Goal: Complete application form

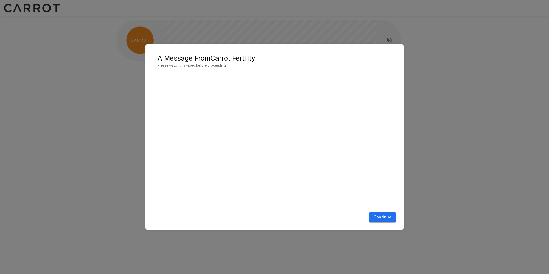
click at [373, 219] on button "Continue" at bounding box center [382, 217] width 27 height 10
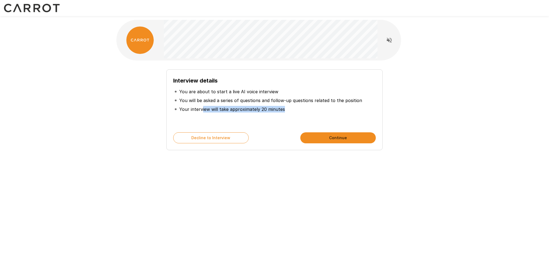
drag, startPoint x: 201, startPoint y: 109, endPoint x: 281, endPoint y: 110, distance: 80.2
click at [281, 110] on p "Your interview will take approximately 20 minutes" at bounding box center [232, 109] width 106 height 7
drag, startPoint x: 247, startPoint y: 122, endPoint x: 242, endPoint y: 117, distance: 6.8
click at [247, 122] on div "Interview details You are about to start a live AI voice interview You will be …" at bounding box center [274, 100] width 203 height 49
click at [317, 134] on button "Continue" at bounding box center [338, 137] width 76 height 11
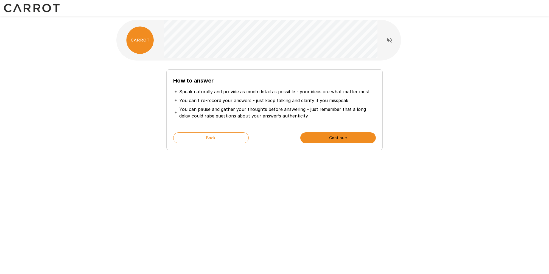
click at [335, 136] on button "Continue" at bounding box center [338, 137] width 76 height 11
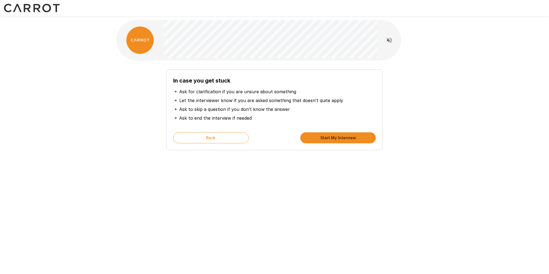
click at [325, 136] on button "Start My Interview" at bounding box center [338, 137] width 76 height 11
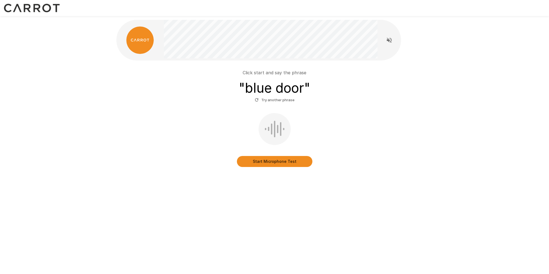
click at [275, 160] on button "Start Microphone Test" at bounding box center [275, 161] width 76 height 11
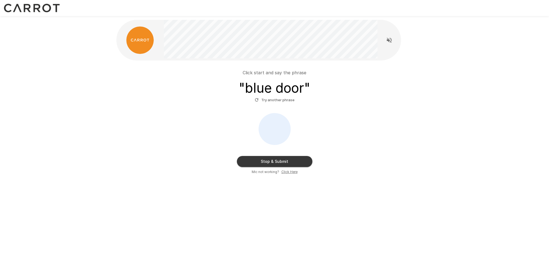
click at [278, 138] on div at bounding box center [275, 129] width 32 height 32
click at [273, 102] on button "Try another phrase" at bounding box center [274, 100] width 43 height 9
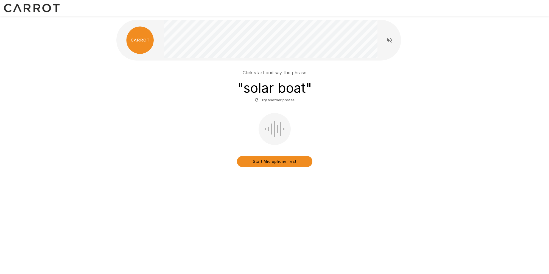
click at [282, 164] on button "Start Microphone Test" at bounding box center [275, 161] width 76 height 11
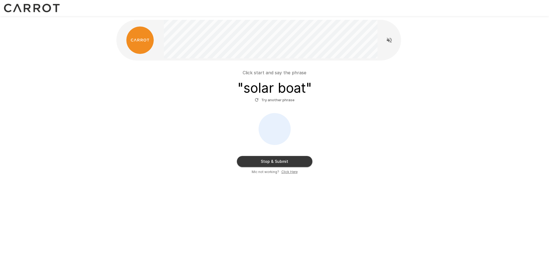
click at [264, 165] on button "Stop & Submit" at bounding box center [275, 161] width 76 height 11
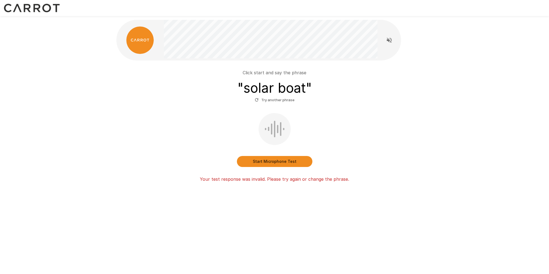
click at [270, 121] on div at bounding box center [275, 129] width 32 height 32
click at [262, 100] on button "Try another phrase" at bounding box center [274, 100] width 43 height 9
click at [277, 161] on button "Start Microphone Test" at bounding box center [275, 161] width 76 height 11
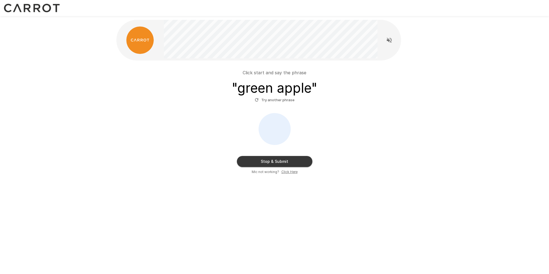
click at [300, 193] on div "Click start and say the phrase " green apple " Try another phrase Stop & Submit…" at bounding box center [275, 110] width 330 height 221
click at [284, 174] on span "Click Here" at bounding box center [290, 171] width 16 height 5
click at [270, 161] on button "Stop & Submit" at bounding box center [275, 161] width 76 height 11
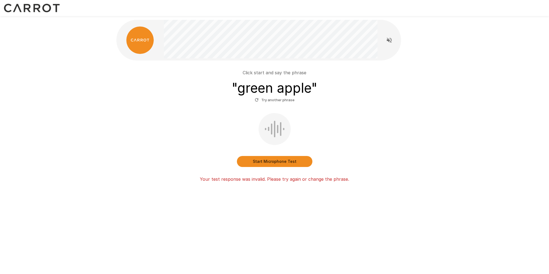
click at [262, 162] on button "Start Microphone Test" at bounding box center [275, 161] width 76 height 11
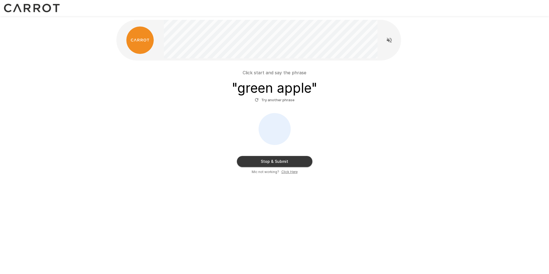
click at [261, 163] on button "Stop & Submit" at bounding box center [275, 161] width 76 height 11
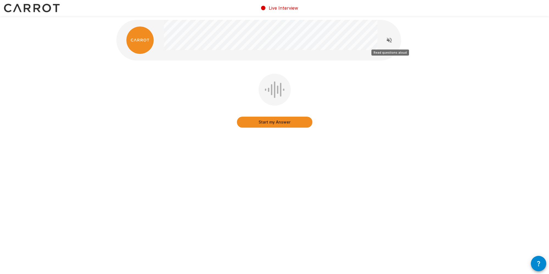
click at [388, 39] on icon "Read questions aloud" at bounding box center [389, 40] width 7 height 7
click at [296, 124] on button "Start my Answer" at bounding box center [275, 121] width 76 height 11
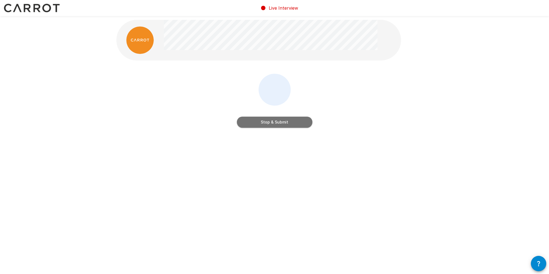
click at [285, 121] on button "Stop & Submit" at bounding box center [275, 121] width 76 height 11
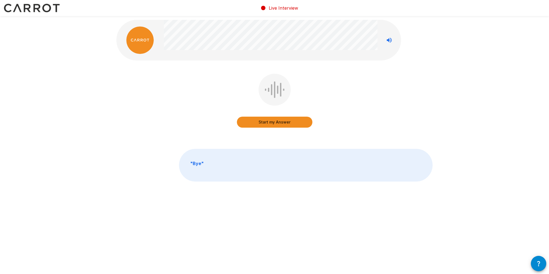
click at [538, 262] on icon "button" at bounding box center [539, 263] width 7 height 7
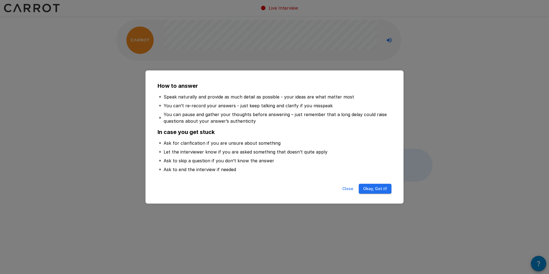
click at [374, 188] on button "Okay, Got it!" at bounding box center [375, 188] width 33 height 10
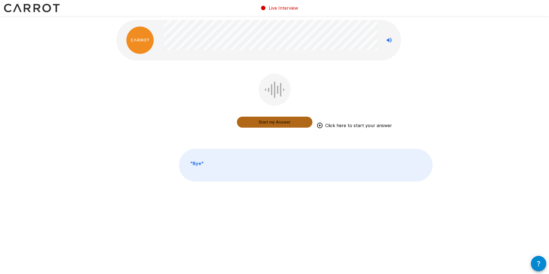
click at [285, 121] on button "Start my Answer" at bounding box center [275, 121] width 76 height 11
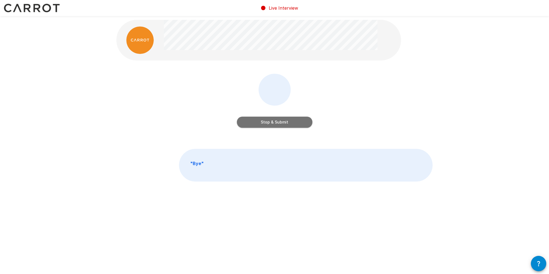
click at [280, 126] on button "Stop & Submit" at bounding box center [275, 121] width 76 height 11
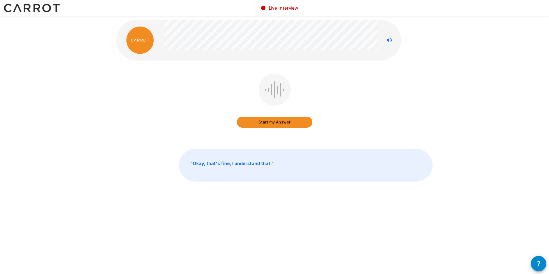
click at [275, 121] on button "Start my Answer" at bounding box center [275, 121] width 76 height 11
click at [274, 122] on button "Stop & Submit" at bounding box center [275, 121] width 76 height 11
click at [280, 123] on button "Start my Answer" at bounding box center [275, 121] width 76 height 11
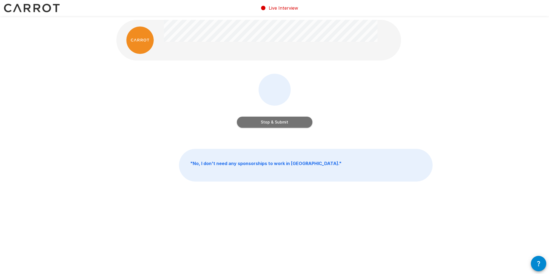
click at [289, 122] on button "Stop & Submit" at bounding box center [275, 121] width 76 height 11
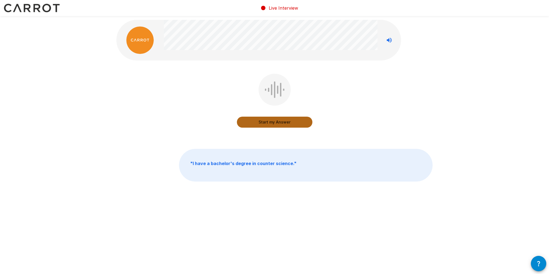
click at [276, 121] on button "Start my Answer" at bounding box center [275, 121] width 76 height 11
click at [285, 123] on button "Stop & Submit" at bounding box center [275, 121] width 76 height 11
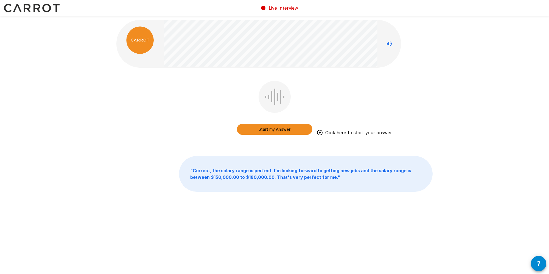
click at [288, 125] on button "Start my Answer" at bounding box center [275, 129] width 76 height 11
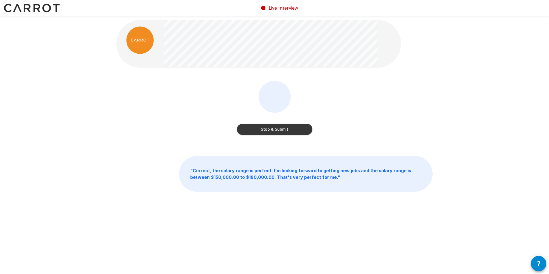
click at [288, 127] on button "Stop & Submit" at bounding box center [275, 129] width 76 height 11
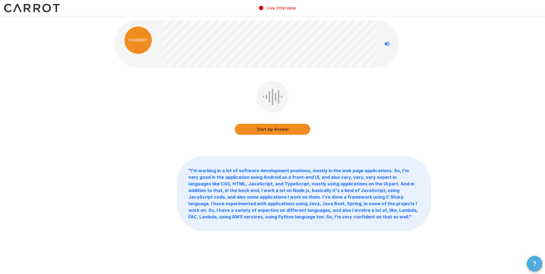
click at [534, 263] on icon "button" at bounding box center [534, 263] width 3 height 5
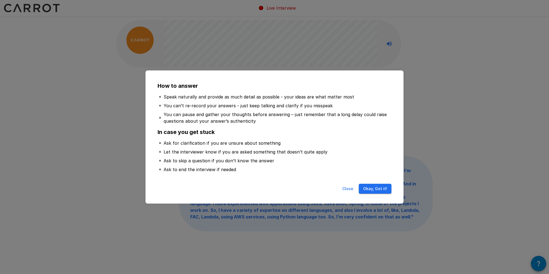
click at [372, 188] on button "Okay, Got it!" at bounding box center [375, 188] width 33 height 10
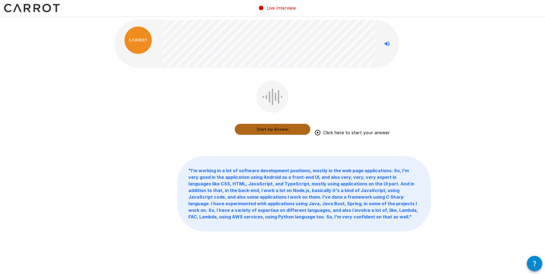
click at [271, 130] on button "Start my Answer" at bounding box center [273, 129] width 76 height 11
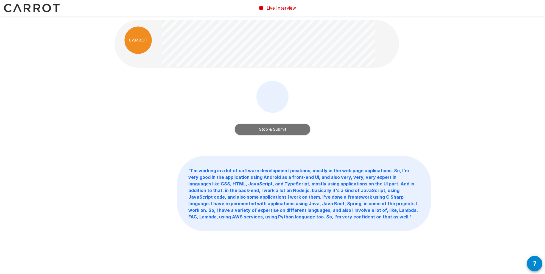
click at [289, 130] on button "Stop & Submit" at bounding box center [273, 129] width 76 height 11
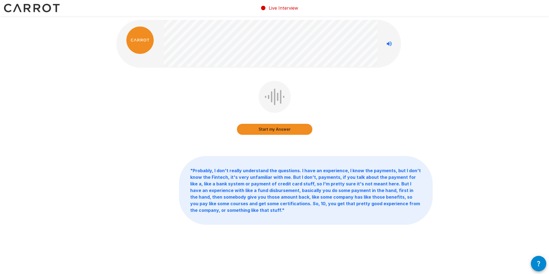
click at [284, 130] on button "Start my Answer" at bounding box center [275, 129] width 76 height 11
click at [284, 130] on button "Stop & Submit" at bounding box center [275, 129] width 76 height 11
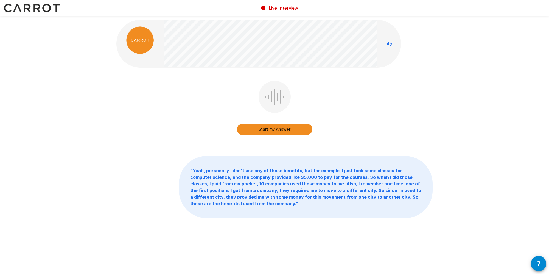
click at [276, 130] on button "Start my Answer" at bounding box center [275, 129] width 76 height 11
click at [291, 129] on button "Stop & Submit" at bounding box center [275, 129] width 76 height 11
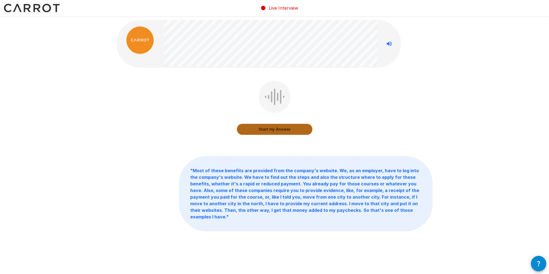
drag, startPoint x: 268, startPoint y: 130, endPoint x: 269, endPoint y: 133, distance: 3.5
click at [267, 130] on button "Start my Answer" at bounding box center [275, 129] width 76 height 11
click at [288, 128] on button "Stop & Submit" at bounding box center [275, 129] width 76 height 11
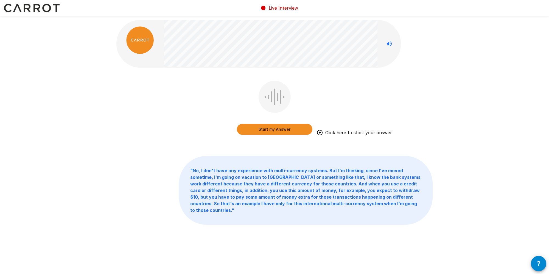
click at [278, 131] on button "Start my Answer" at bounding box center [275, 129] width 76 height 11
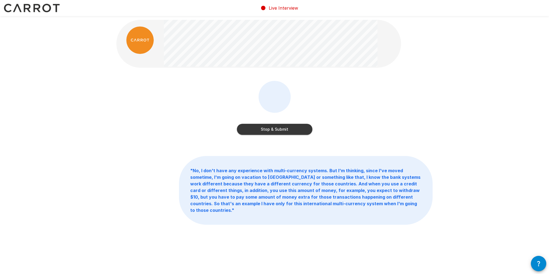
click at [272, 129] on button "Stop & Submit" at bounding box center [275, 129] width 76 height 11
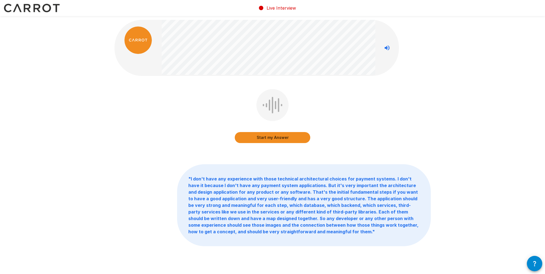
click at [263, 138] on button "Start my Answer" at bounding box center [273, 137] width 76 height 11
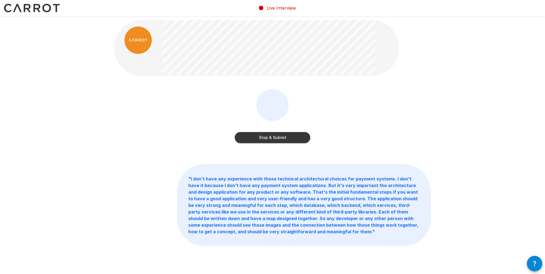
click at [297, 137] on button "Stop & Submit" at bounding box center [273, 137] width 76 height 11
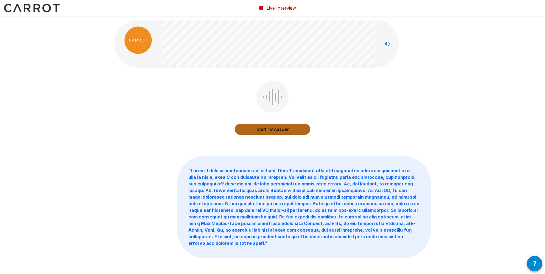
click at [264, 127] on button "Start my Answer" at bounding box center [273, 129] width 76 height 11
click at [273, 127] on button "Stop & Submit" at bounding box center [273, 129] width 76 height 11
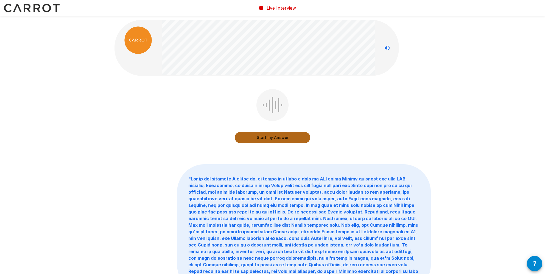
click at [289, 138] on button "Start my Answer" at bounding box center [273, 137] width 76 height 11
click at [287, 137] on button "Stop & Submit" at bounding box center [273, 137] width 76 height 11
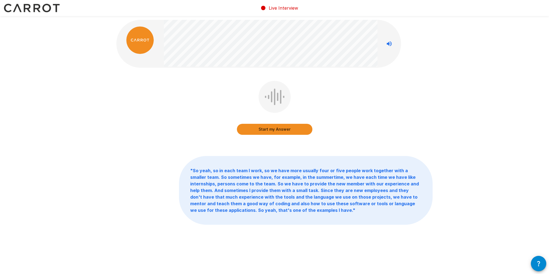
click at [265, 129] on button "Start my Answer" at bounding box center [275, 129] width 76 height 11
click at [263, 130] on button "Stop & Submit" at bounding box center [275, 129] width 76 height 11
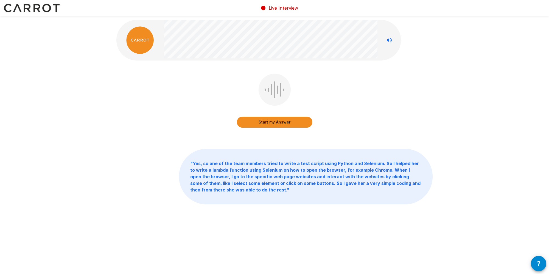
click at [273, 121] on button "Start my Answer" at bounding box center [275, 121] width 76 height 11
click at [284, 122] on button "Stop & Submit" at bounding box center [275, 121] width 76 height 11
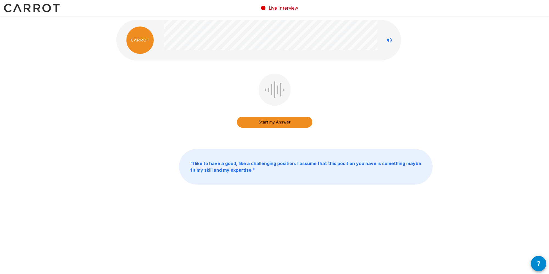
click at [284, 121] on button "Start my Answer" at bounding box center [275, 121] width 76 height 11
click at [292, 121] on button "Stop & Submit" at bounding box center [275, 121] width 76 height 11
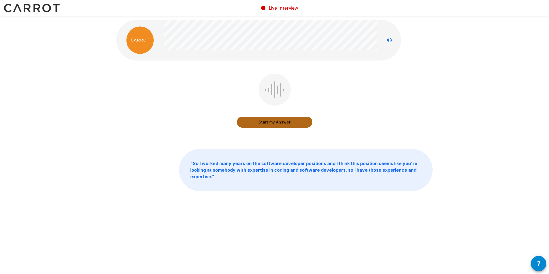
click at [269, 124] on button "Start my Answer" at bounding box center [275, 121] width 76 height 11
click at [275, 122] on button "Stop & Submit" at bounding box center [275, 121] width 76 height 11
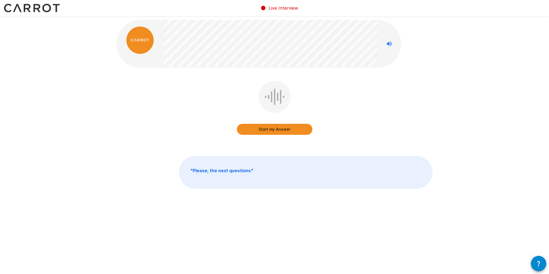
click at [285, 127] on button "Start my Answer" at bounding box center [275, 129] width 76 height 11
click at [285, 127] on button "Stop & Submit" at bounding box center [275, 129] width 76 height 11
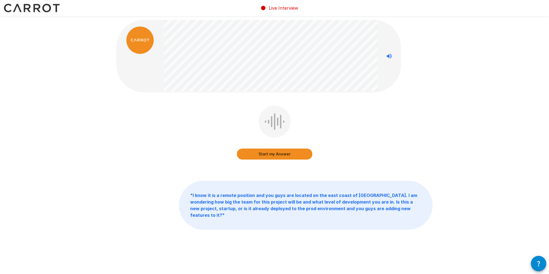
click at [262, 155] on button "Start my Answer" at bounding box center [275, 153] width 76 height 11
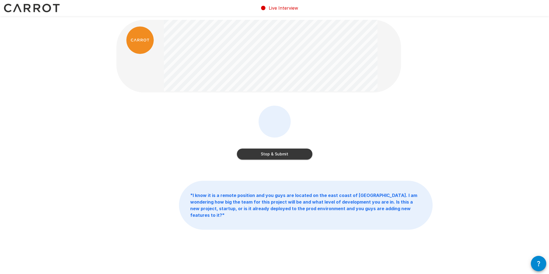
click at [274, 152] on button "Stop & Submit" at bounding box center [275, 153] width 76 height 11
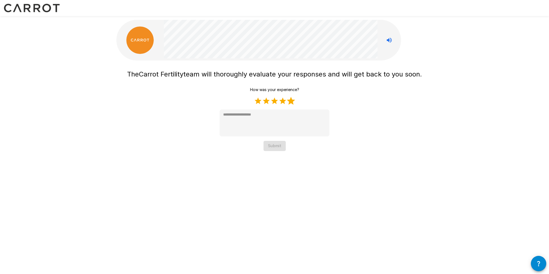
click at [289, 102] on label "5 Stars" at bounding box center [291, 101] width 8 height 8
type textarea "*"
click at [274, 147] on button "Submit" at bounding box center [275, 146] width 22 height 10
